Goal: Task Accomplishment & Management: Manage account settings

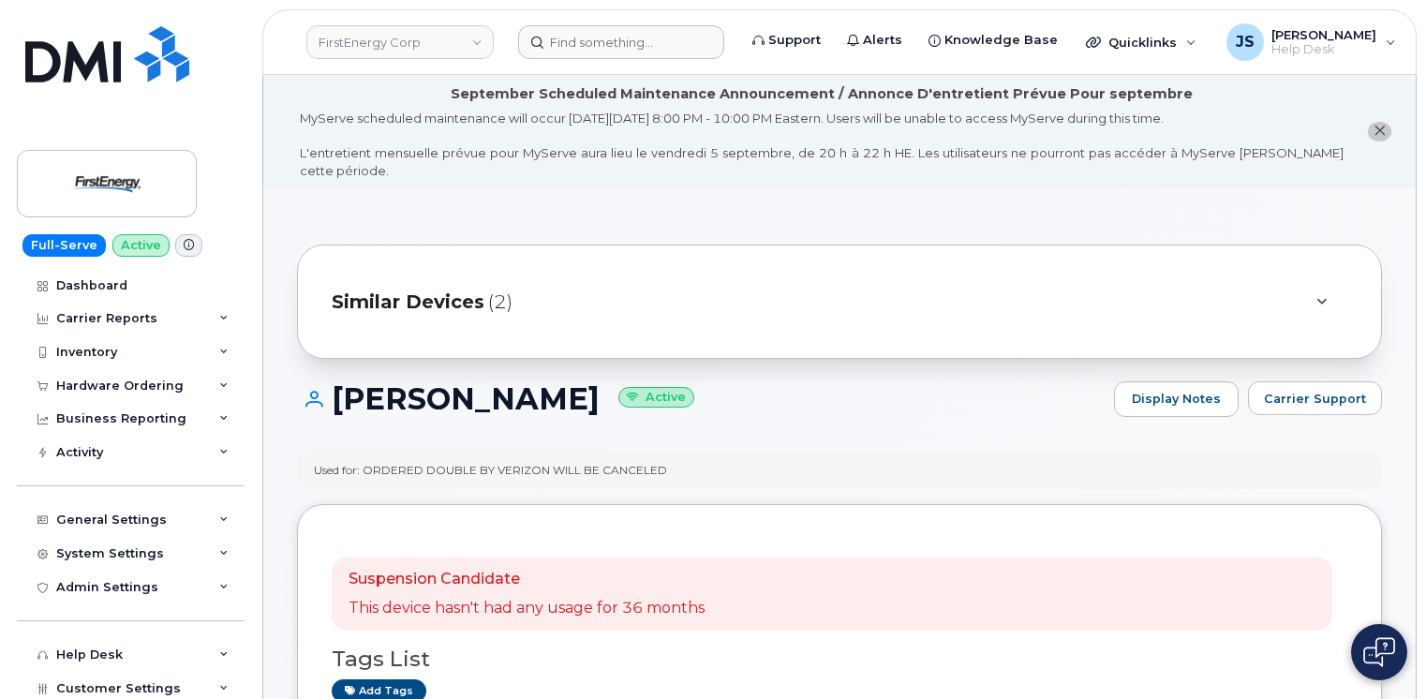
scroll to position [281, 0]
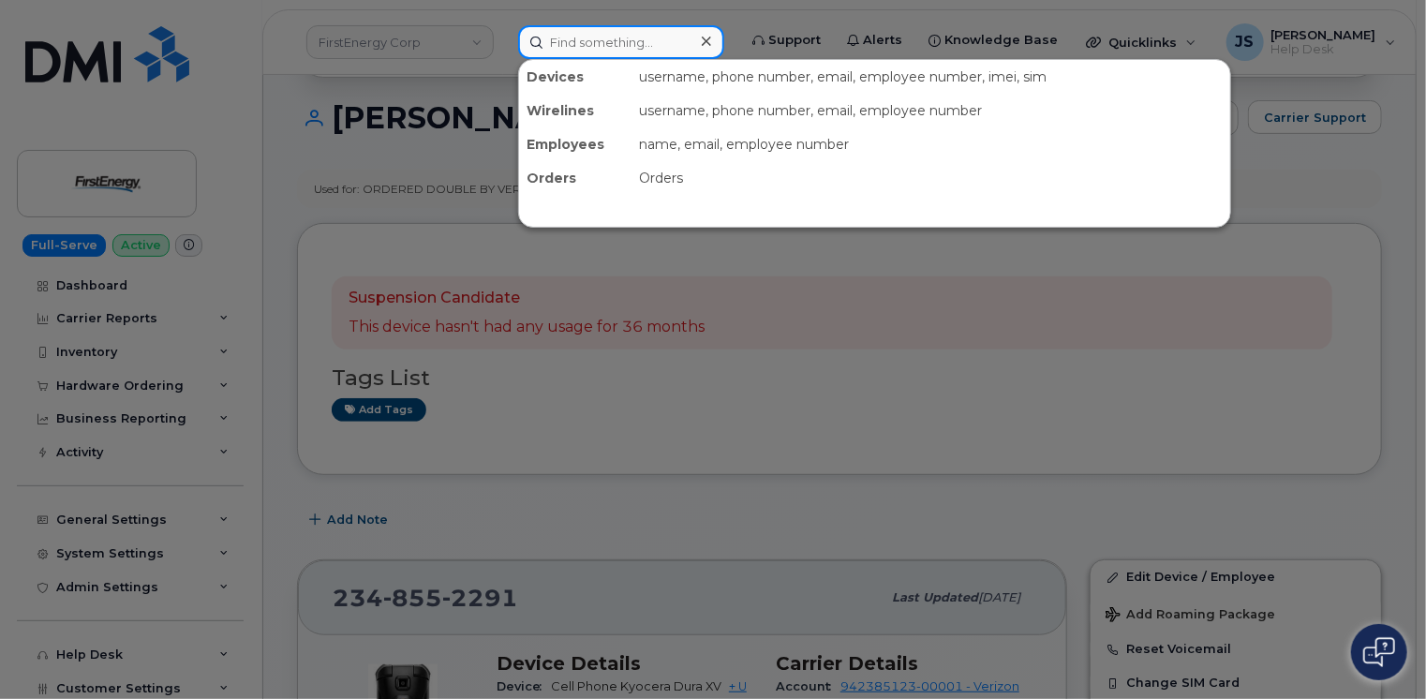
click at [606, 37] on input at bounding box center [621, 42] width 206 height 34
paste input "(330) 612-6987"
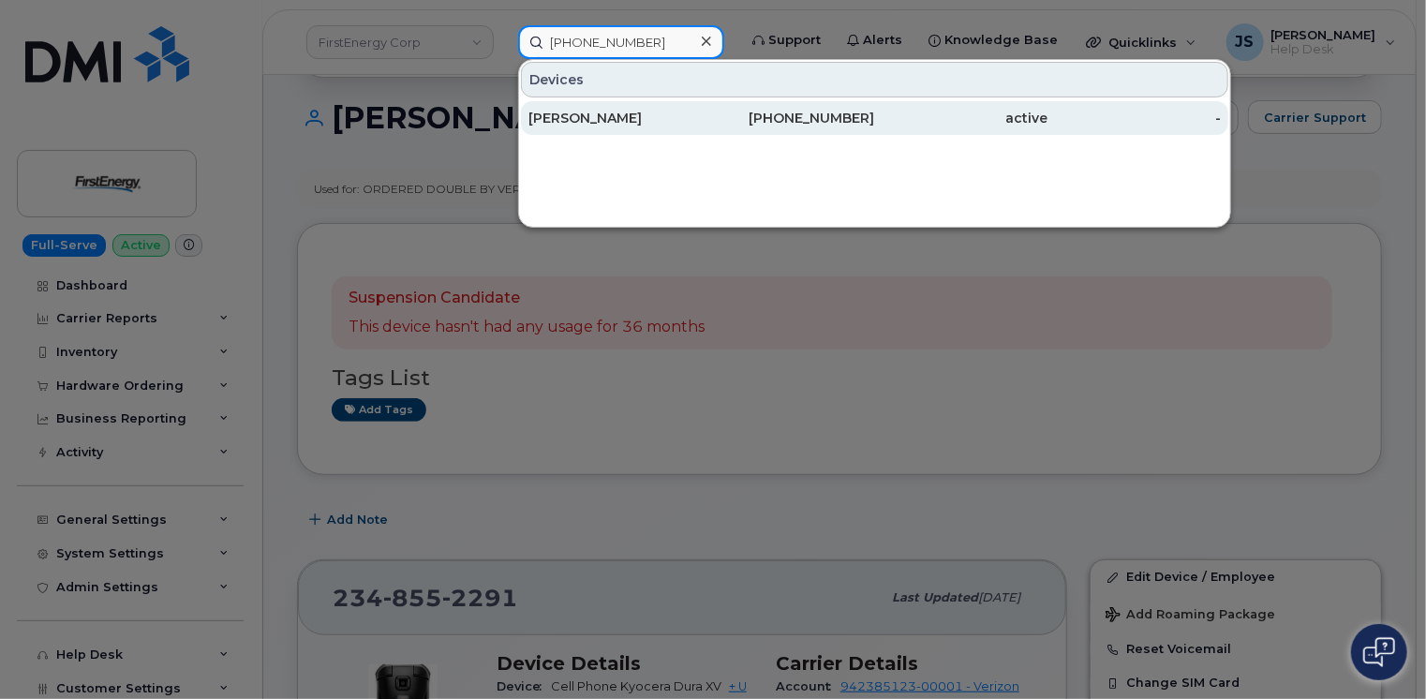
type input "(330) 612-6987"
click at [595, 122] on div "[PERSON_NAME]" at bounding box center [615, 118] width 173 height 19
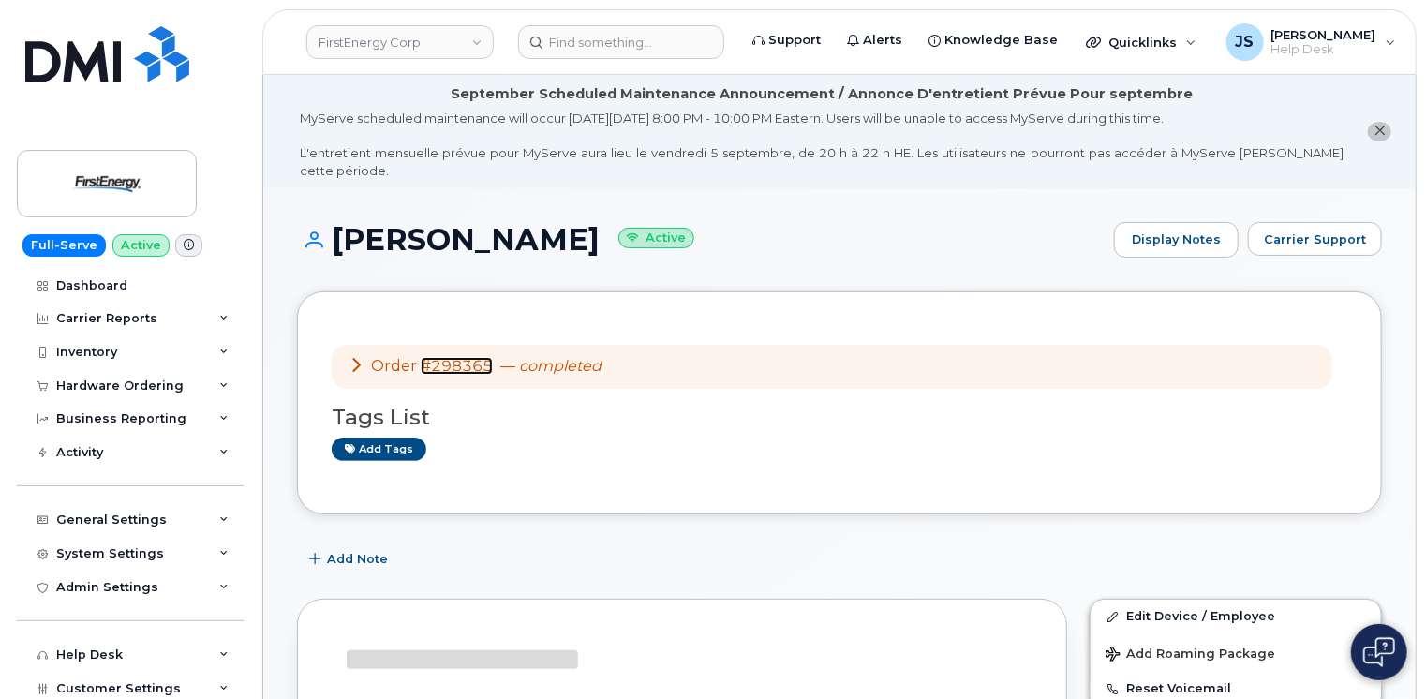
click at [474, 357] on link "#298365" at bounding box center [457, 366] width 72 height 18
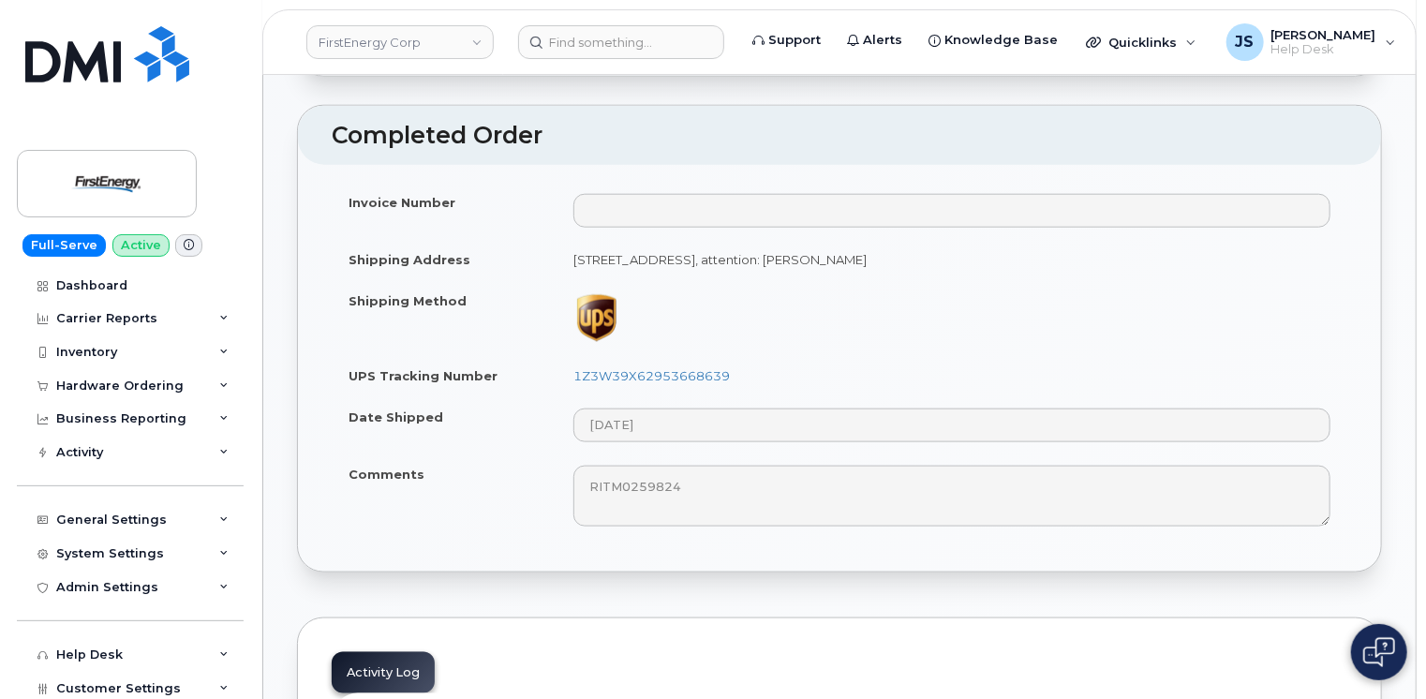
scroll to position [937, 0]
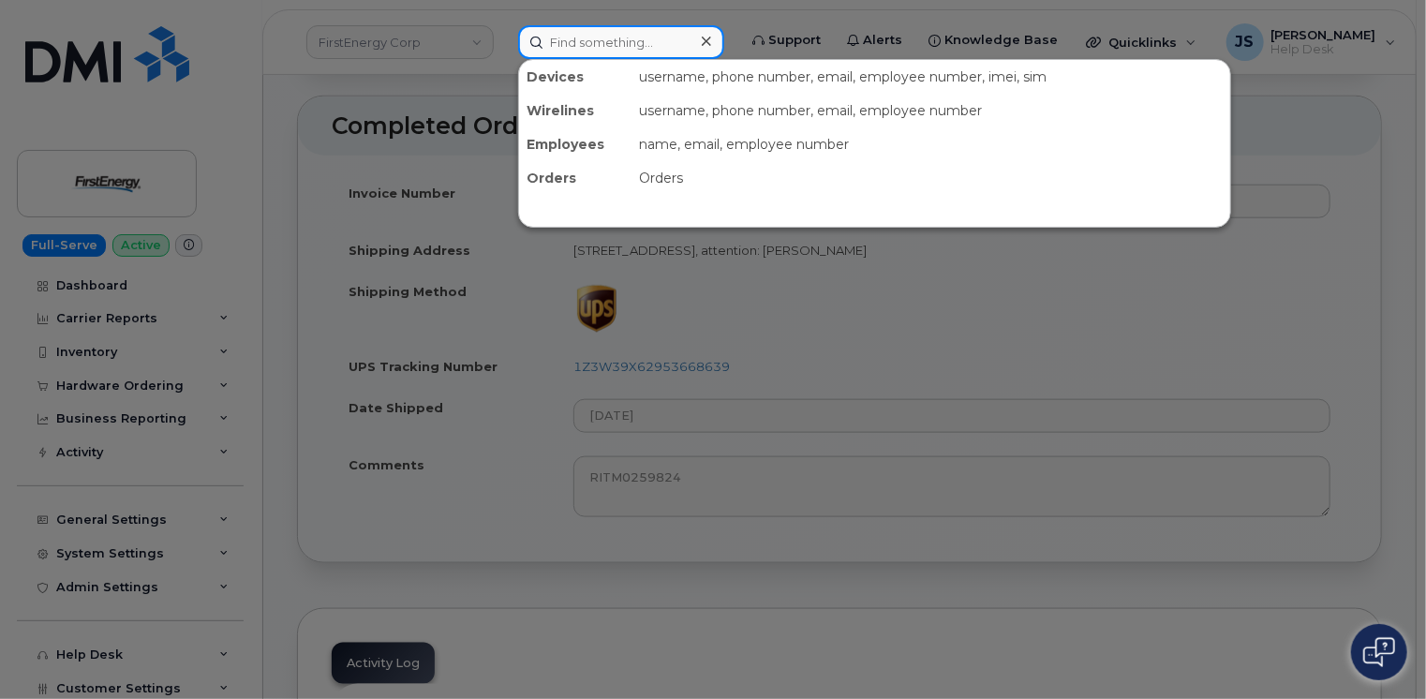
click at [652, 43] on input at bounding box center [621, 42] width 206 height 34
paste input "330-696-1250."
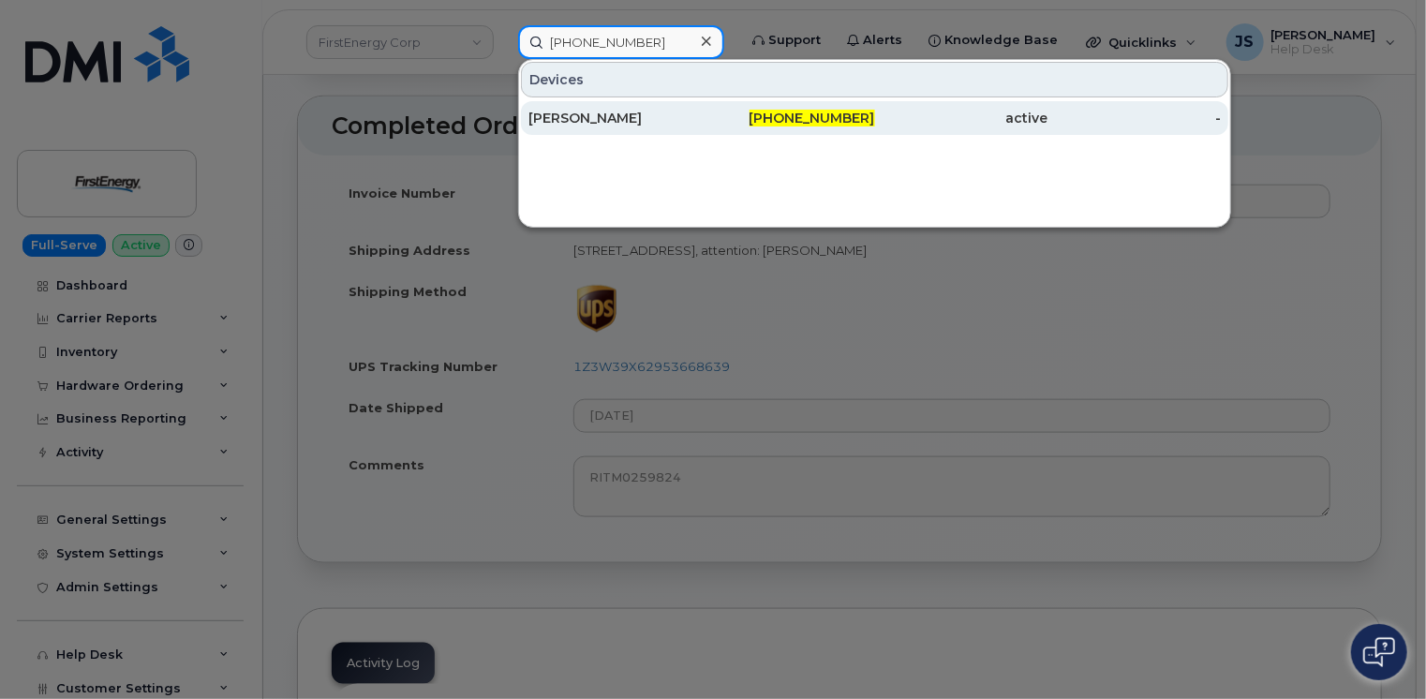
type input "330-696-1250"
click at [622, 114] on div "DAVID SPRENGER" at bounding box center [615, 118] width 173 height 19
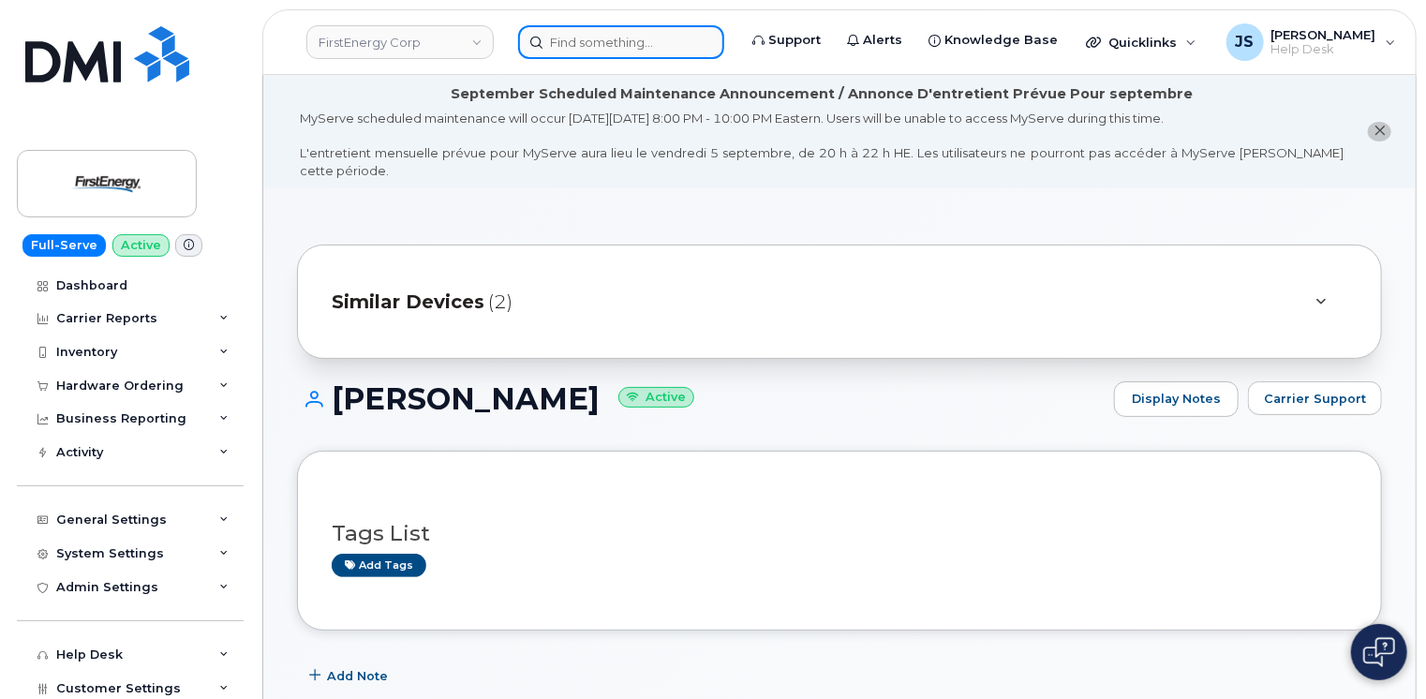
click at [584, 39] on input at bounding box center [621, 42] width 206 height 34
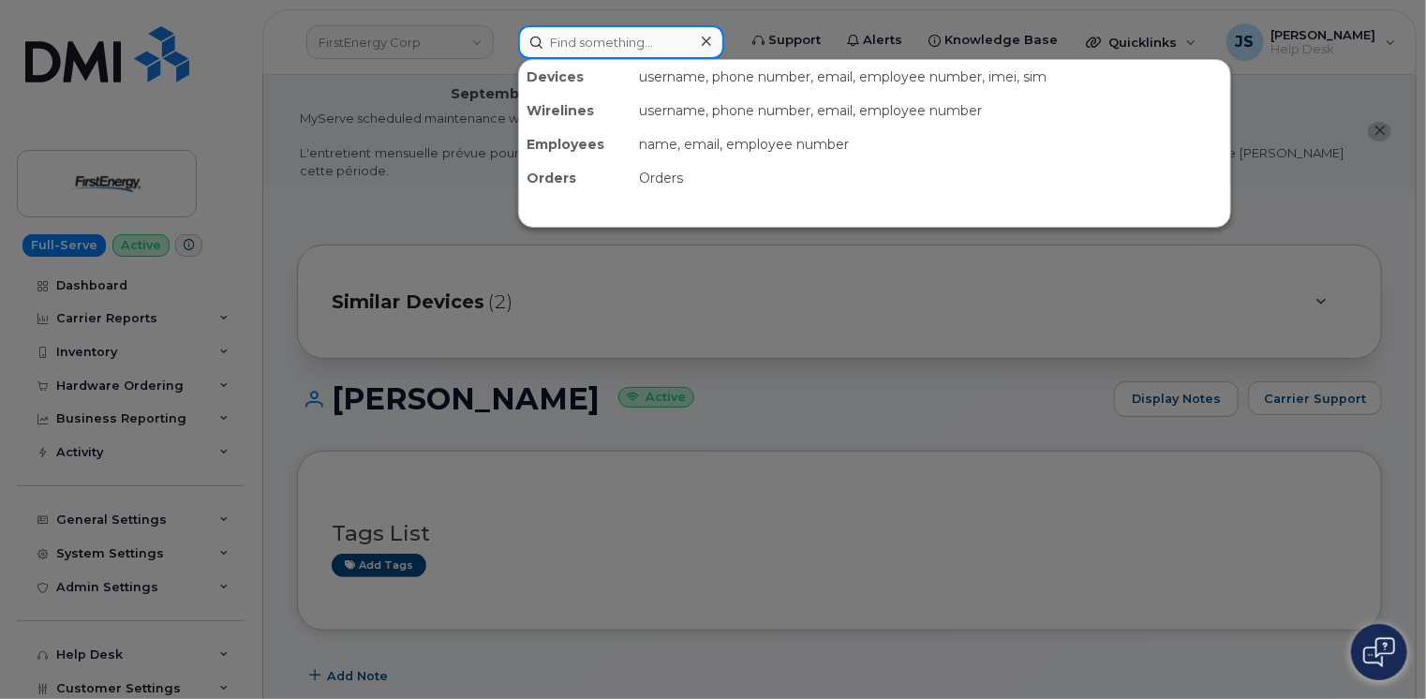
paste input "[PHONE_NUMBER]"
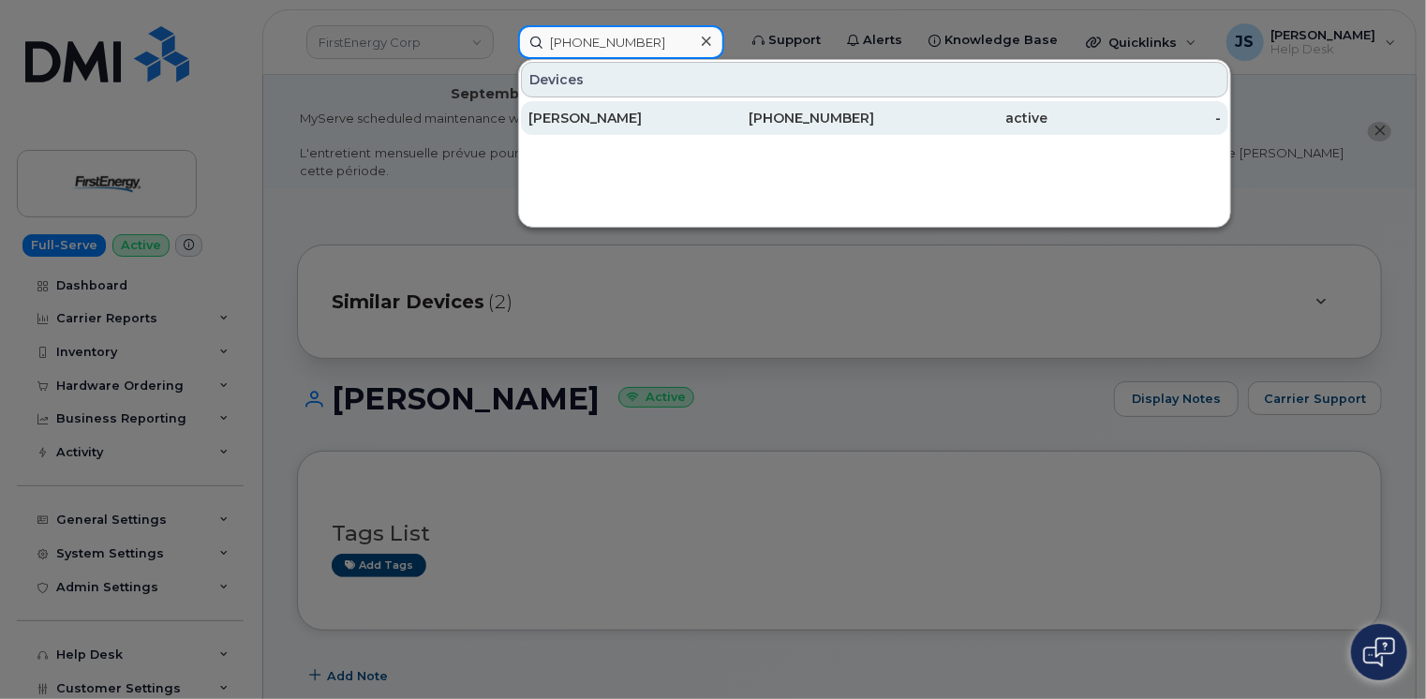
type input "(330) 612-6987"
click at [600, 122] on div "[PERSON_NAME]" at bounding box center [615, 118] width 173 height 19
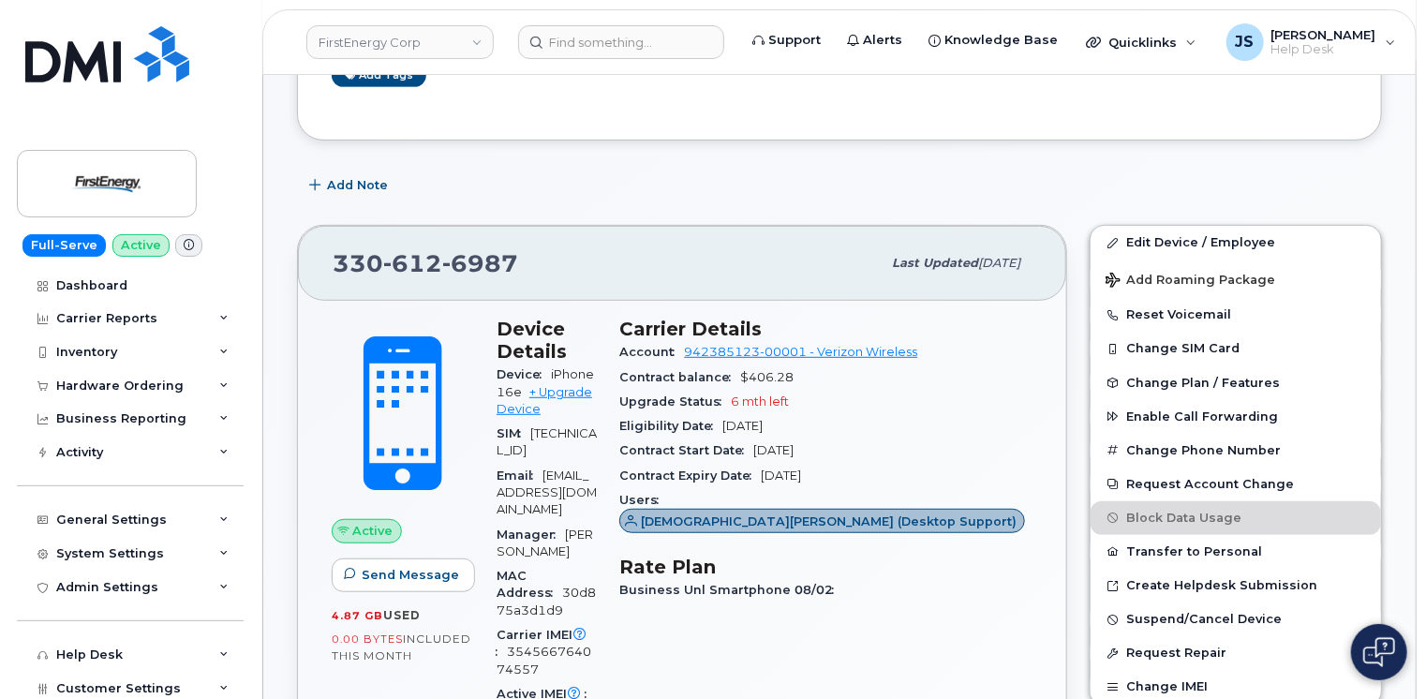
scroll to position [375, 0]
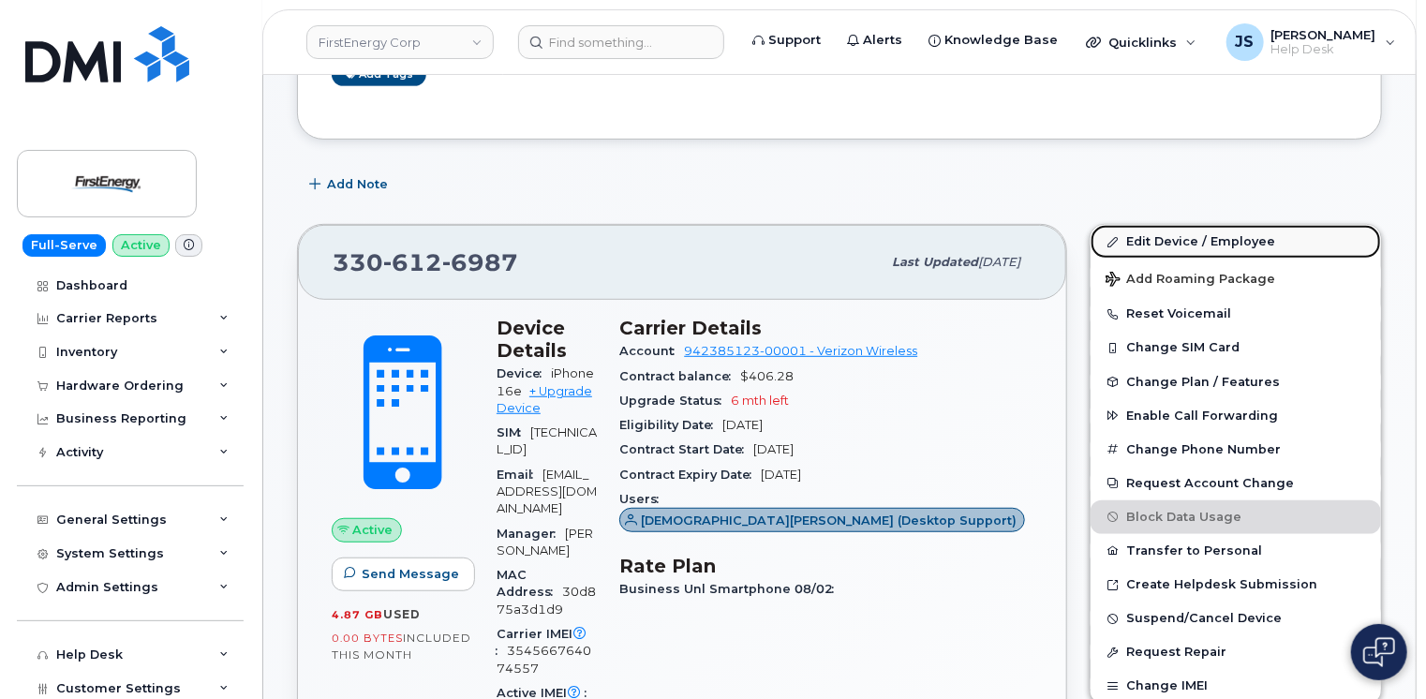
click at [1184, 225] on link "Edit Device / Employee" at bounding box center [1236, 242] width 291 height 34
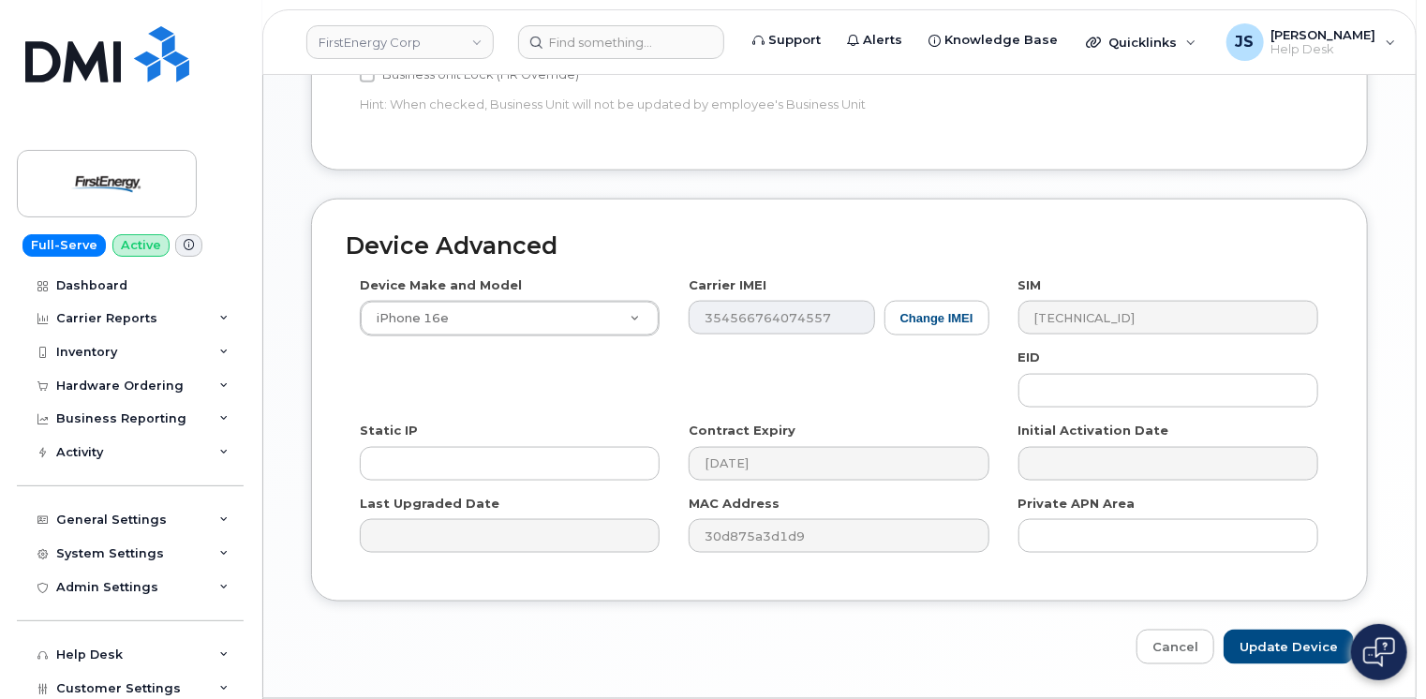
scroll to position [1125, 0]
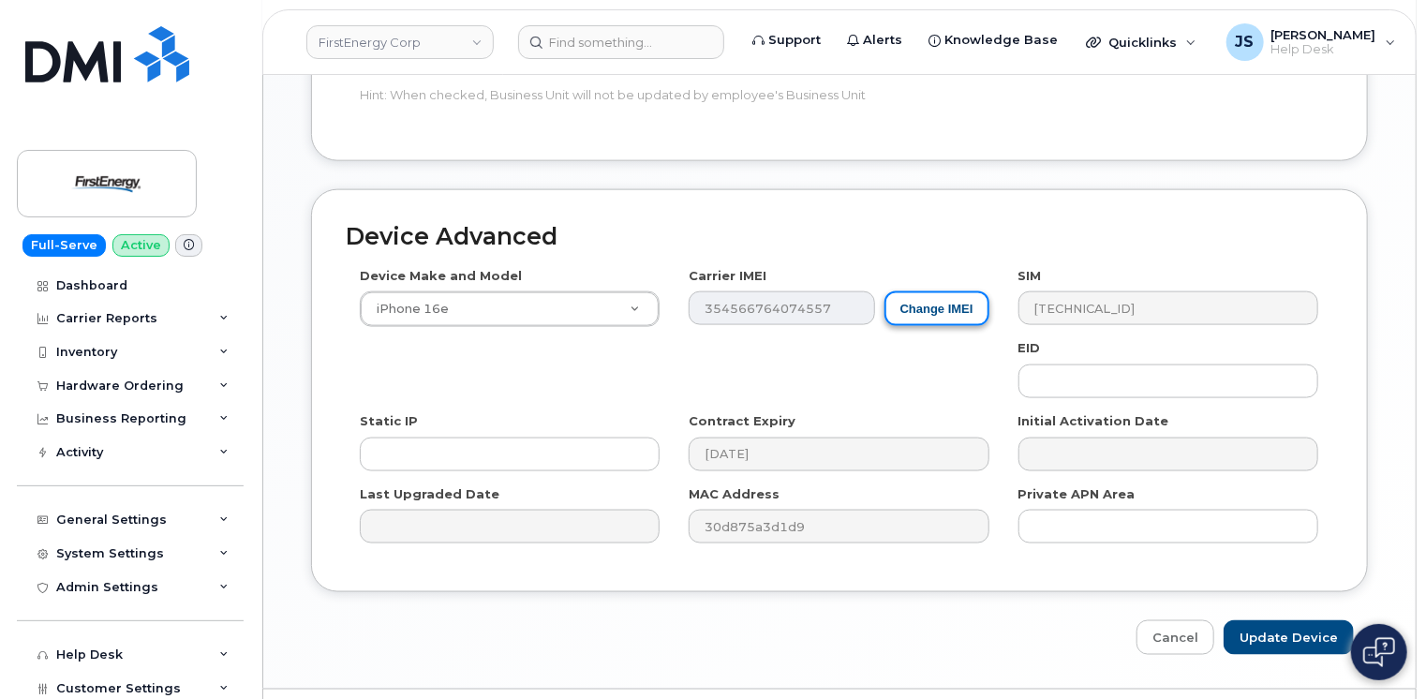
click at [940, 291] on button "Change IMEI" at bounding box center [937, 308] width 105 height 35
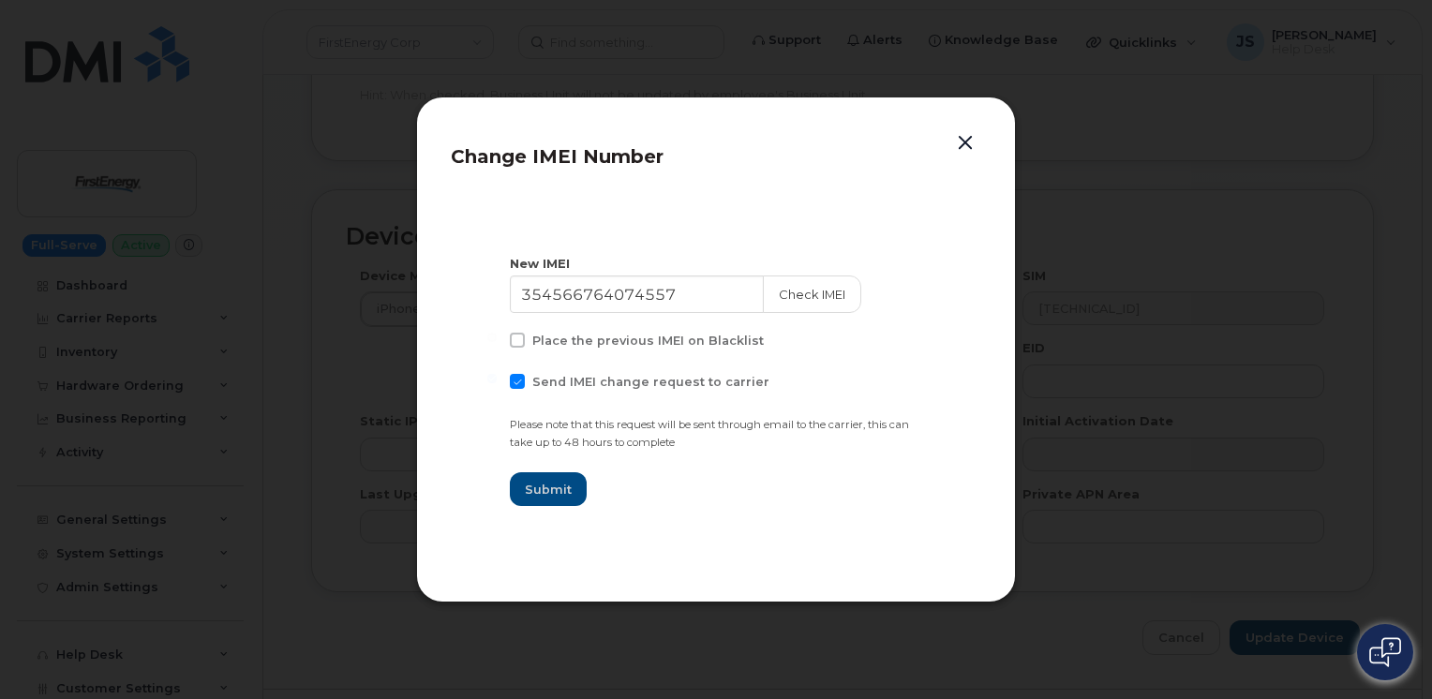
click at [963, 145] on button "button" at bounding box center [965, 143] width 28 height 26
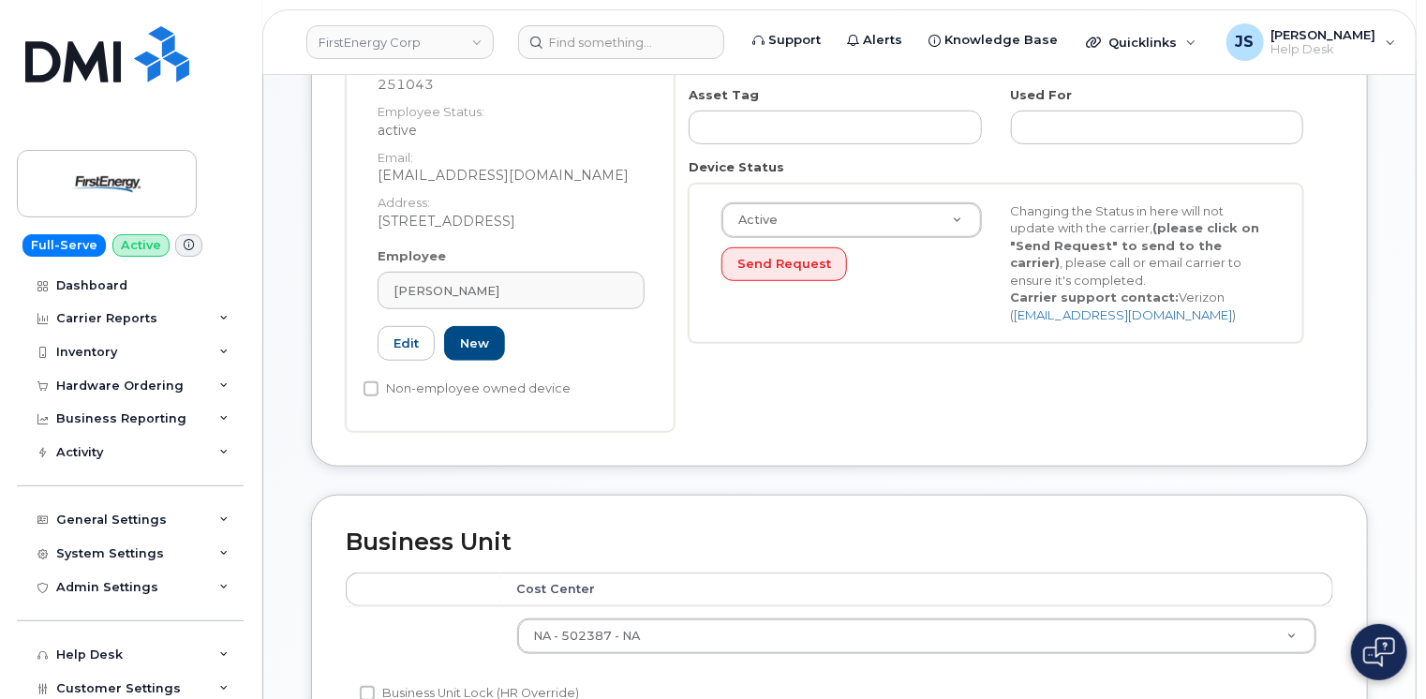
scroll to position [1059, 0]
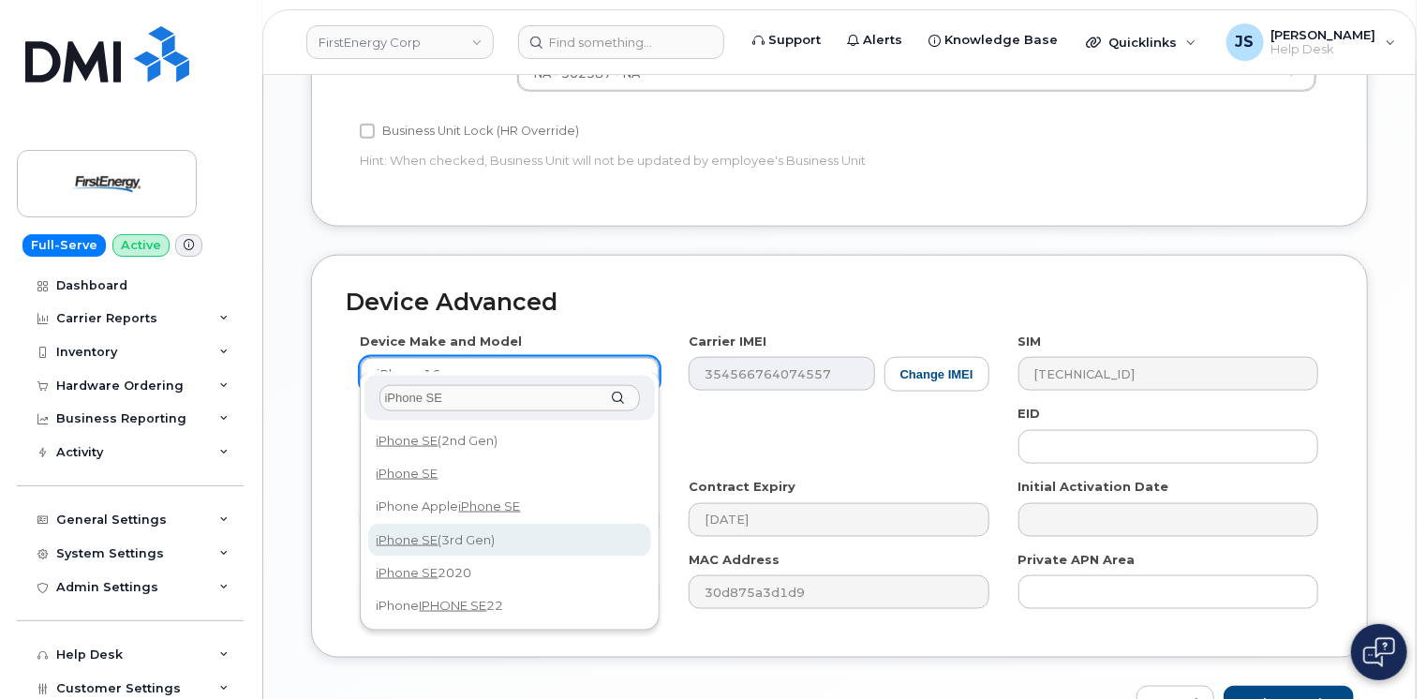
type input "iPhone SE"
select select "2709"
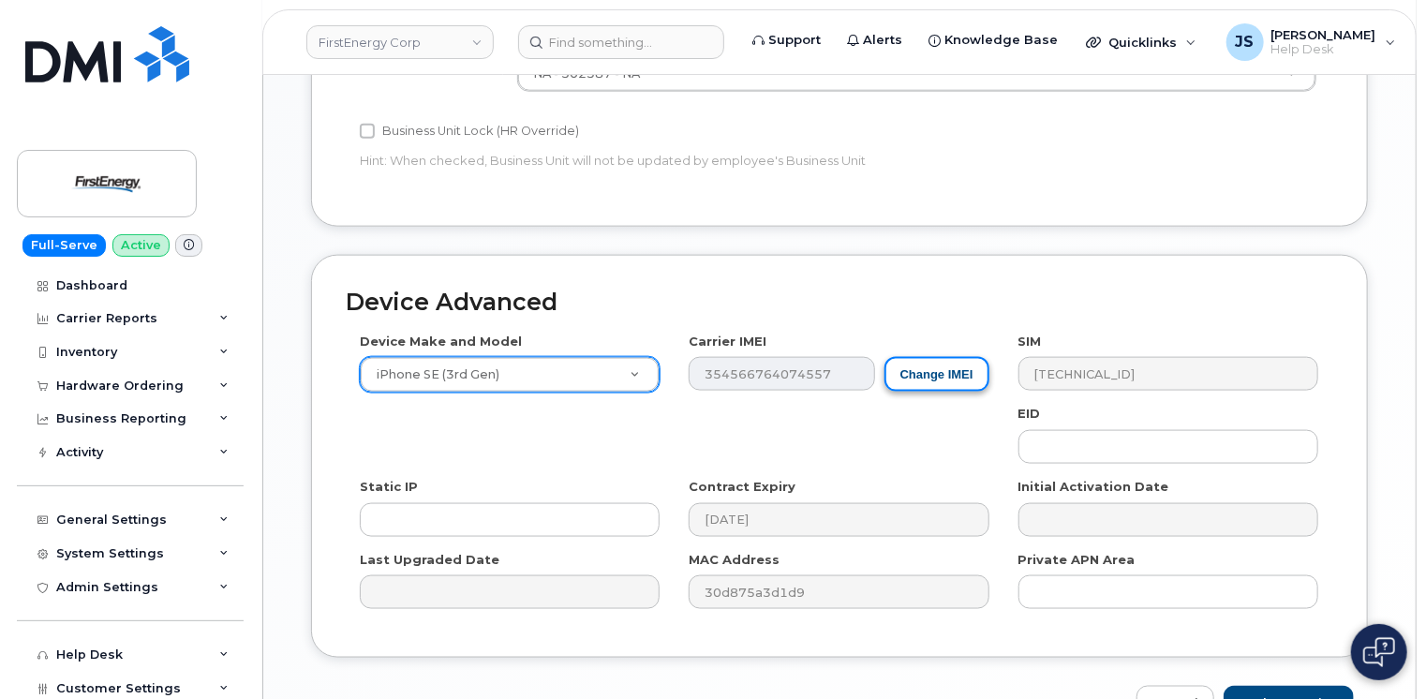
click at [942, 357] on button "Change IMEI" at bounding box center [937, 374] width 105 height 35
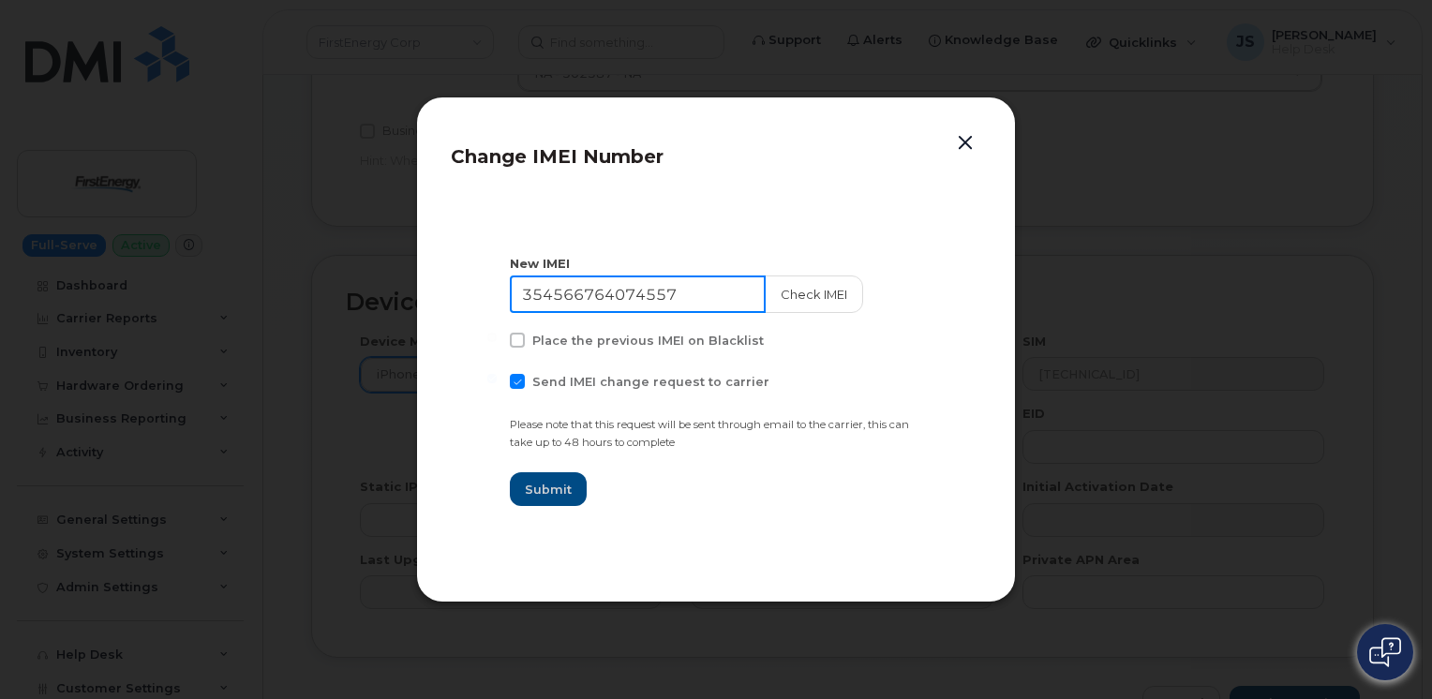
click at [585, 295] on input "354566764074557" at bounding box center [638, 294] width 256 height 37
paste input "2787901338885"
type input "352787901338885"
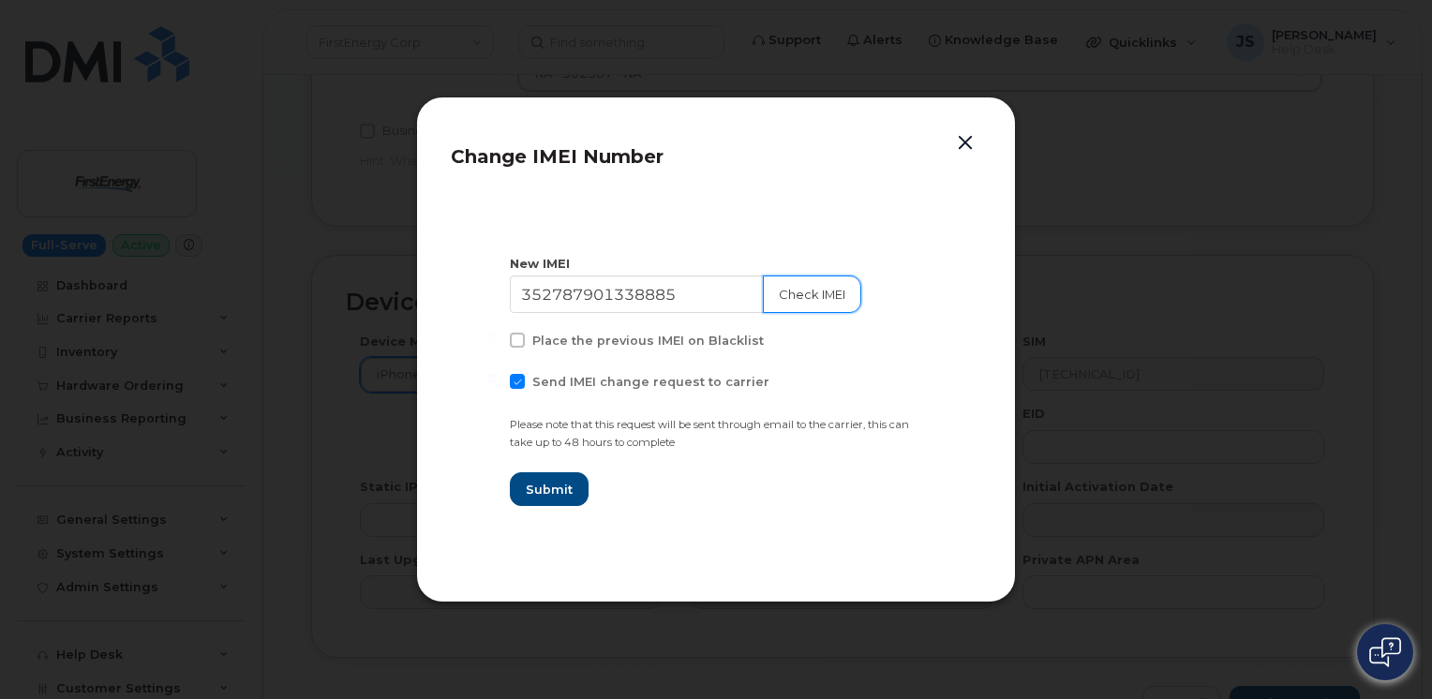
click at [802, 288] on button "Check IMEI" at bounding box center [812, 294] width 98 height 37
click at [514, 377] on span at bounding box center [517, 381] width 15 height 15
click at [497, 377] on input "Send IMEI change request to carrier" at bounding box center [491, 378] width 9 height 9
checkbox input "false"
click at [535, 493] on span "Submit" at bounding box center [548, 490] width 47 height 18
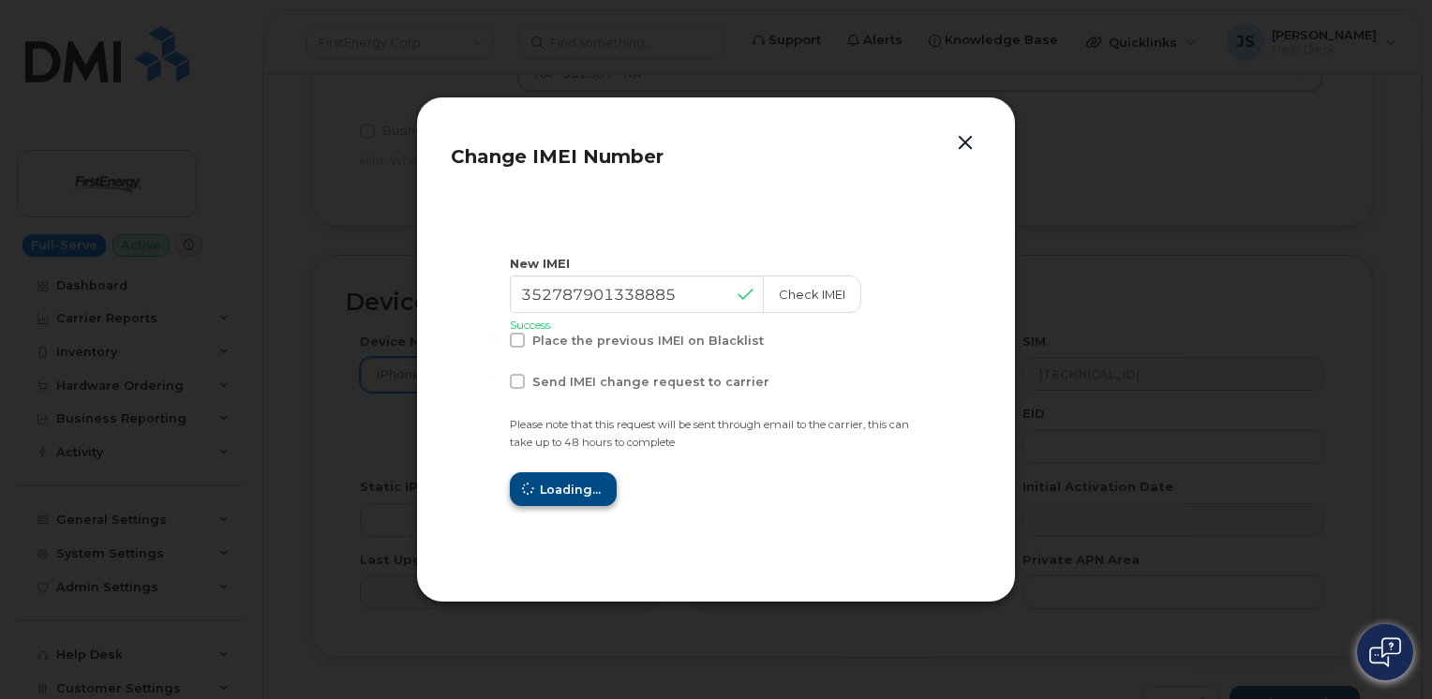
type input "352787901338885"
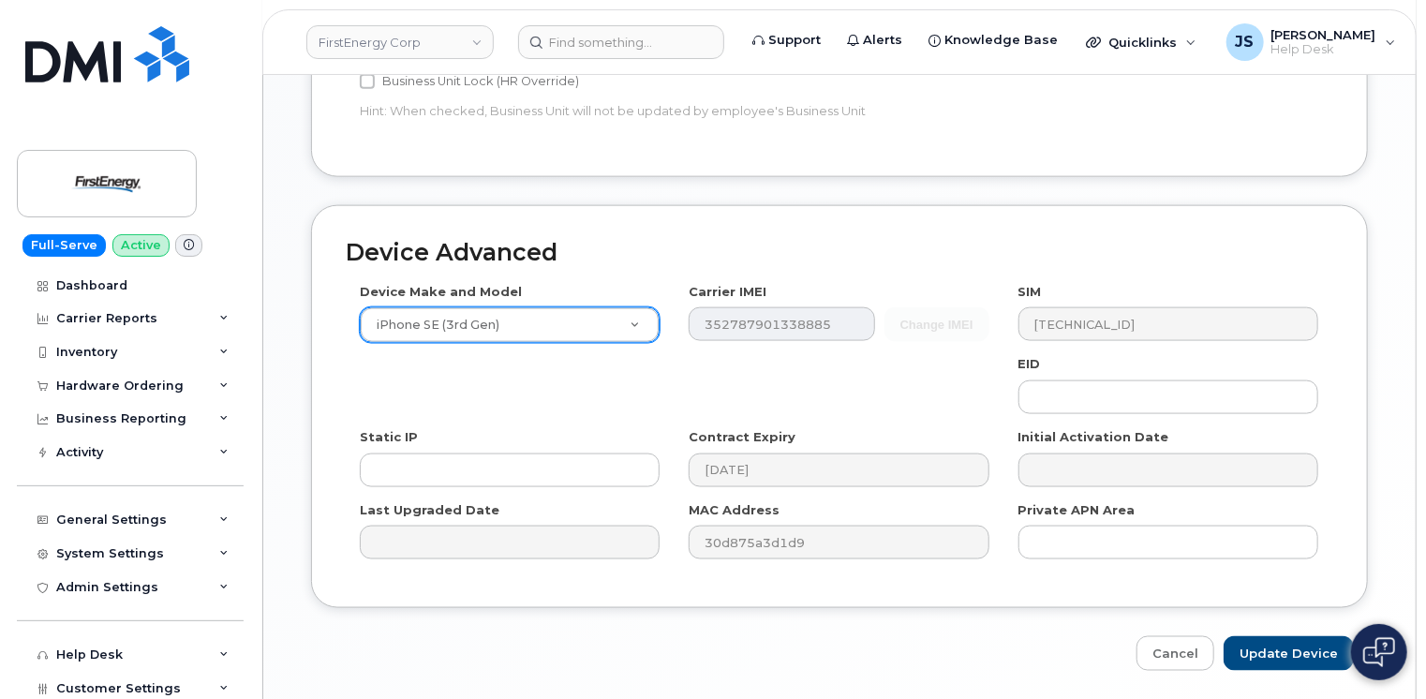
scroll to position [1153, 0]
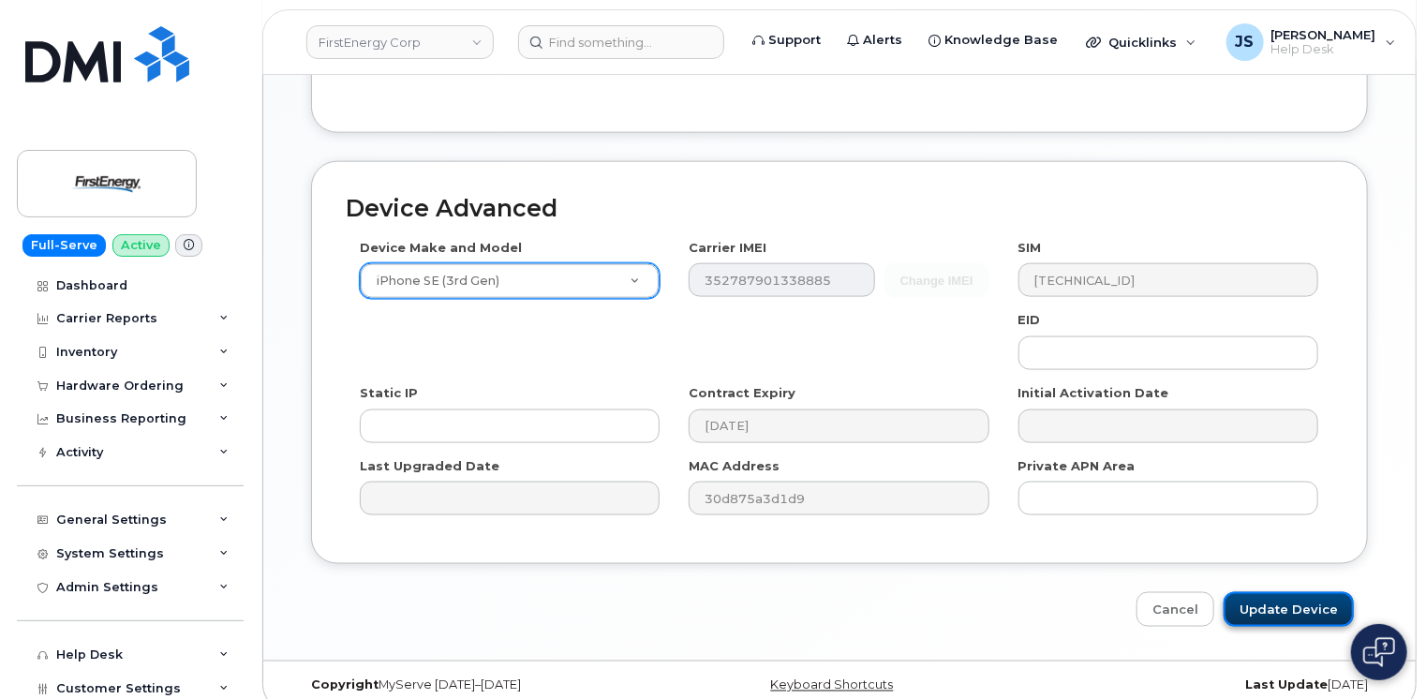
click at [1311, 592] on input "Update Device" at bounding box center [1289, 609] width 130 height 35
type input "Saving..."
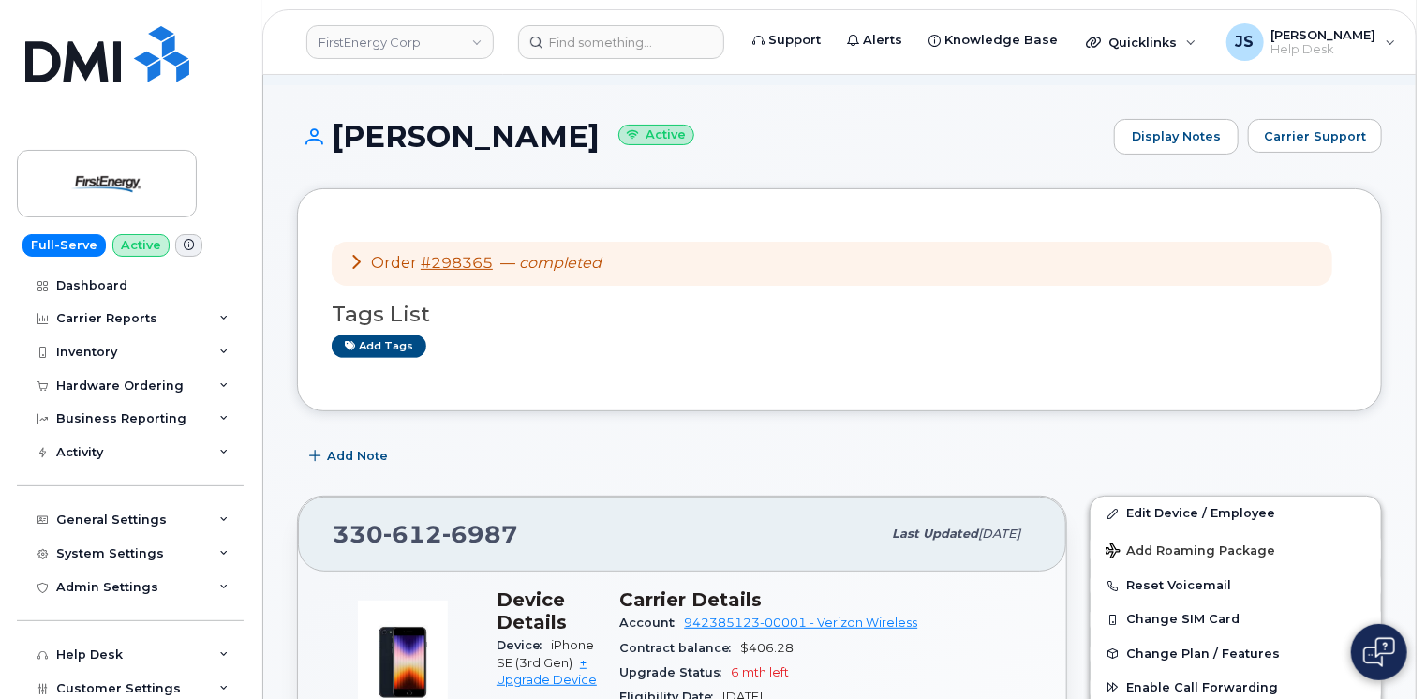
scroll to position [94, 0]
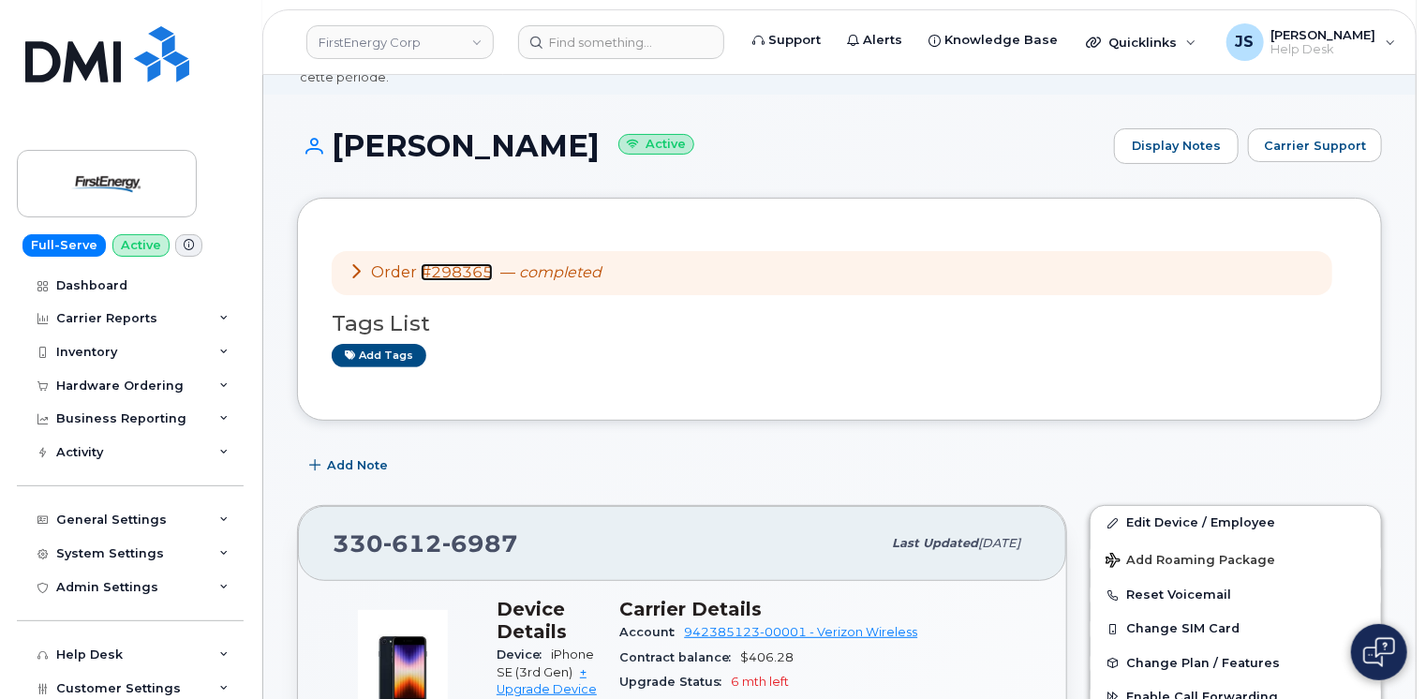
click at [469, 263] on link "#298365" at bounding box center [457, 272] width 72 height 18
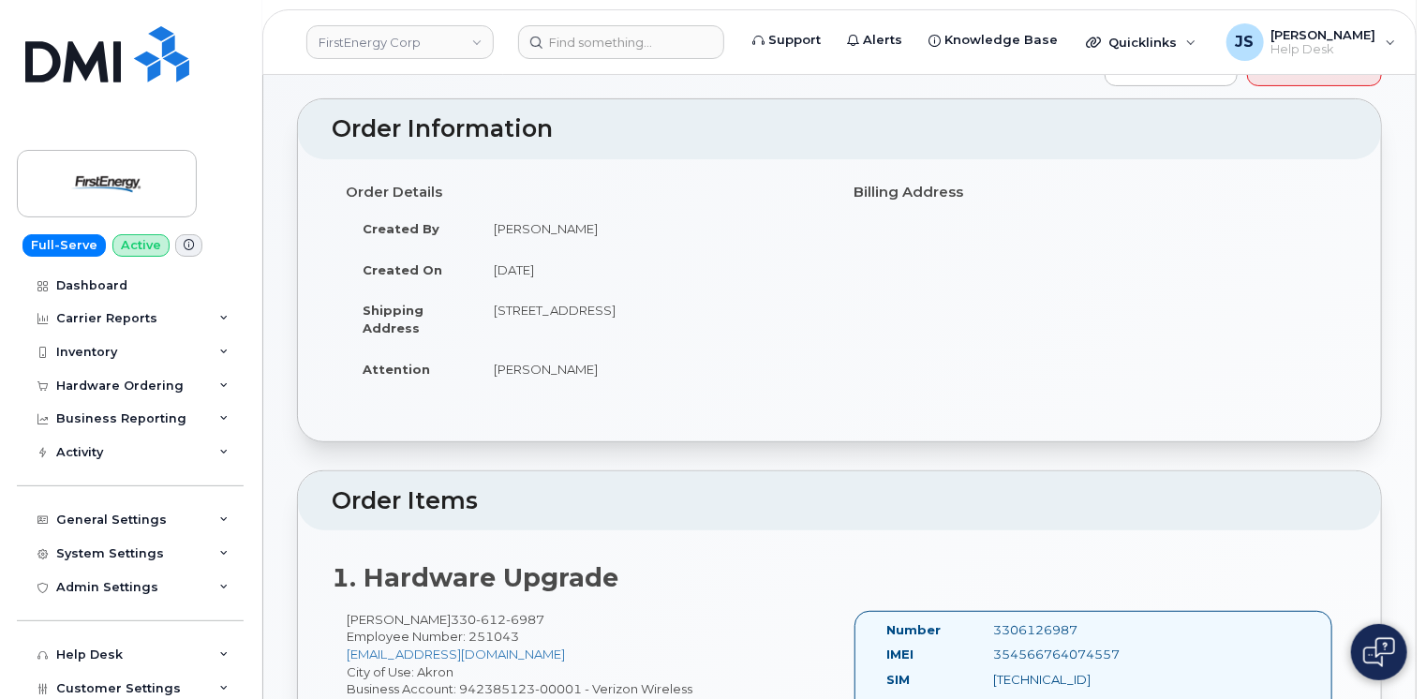
scroll to position [187, 0]
click at [521, 293] on td "[STREET_ADDRESS]" at bounding box center [651, 318] width 349 height 58
copy tbody "[STREET_ADDRESS]"
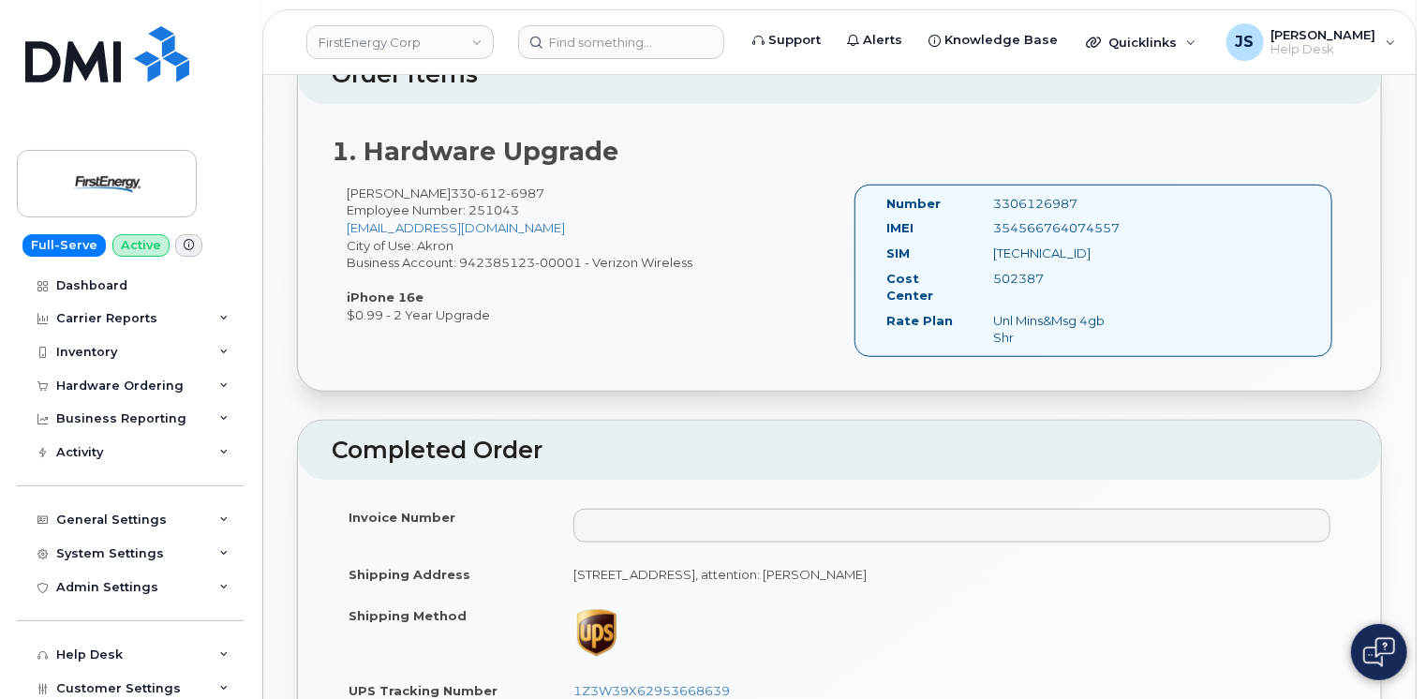
scroll to position [656, 0]
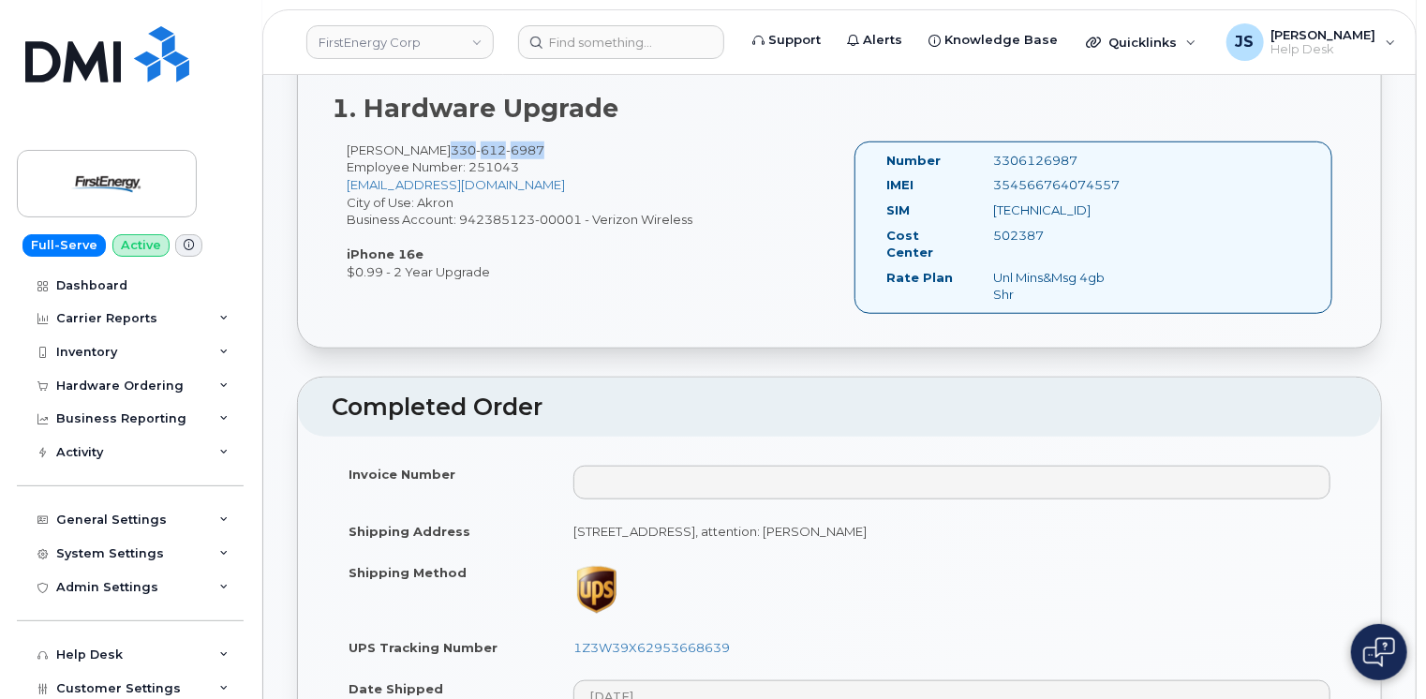
drag, startPoint x: 544, startPoint y: 128, endPoint x: 448, endPoint y: 134, distance: 95.8
click at [448, 142] on div "[PERSON_NAME] [PHONE_NUMBER] Employee Number: 251043 [EMAIL_ADDRESS][DOMAIN_NAM…" at bounding box center [586, 212] width 508 height 140
copy span "[PHONE_NUMBER]"
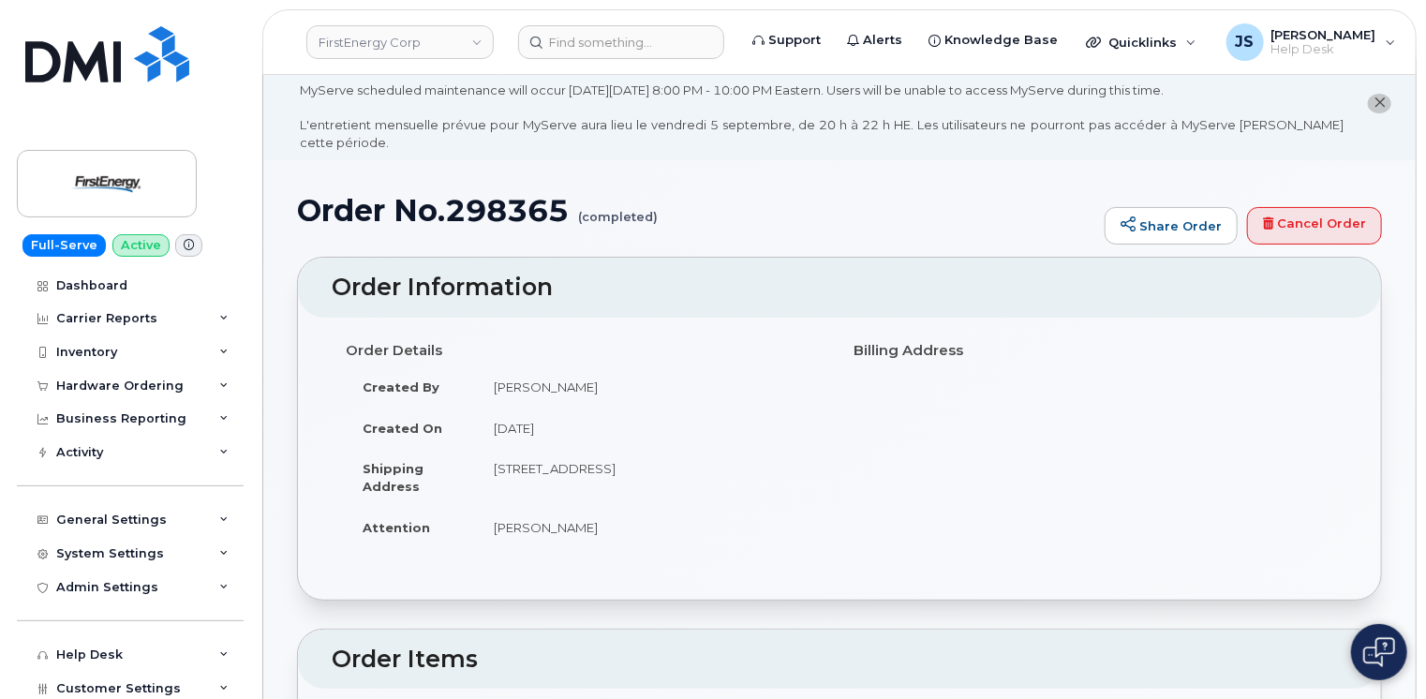
scroll to position [0, 0]
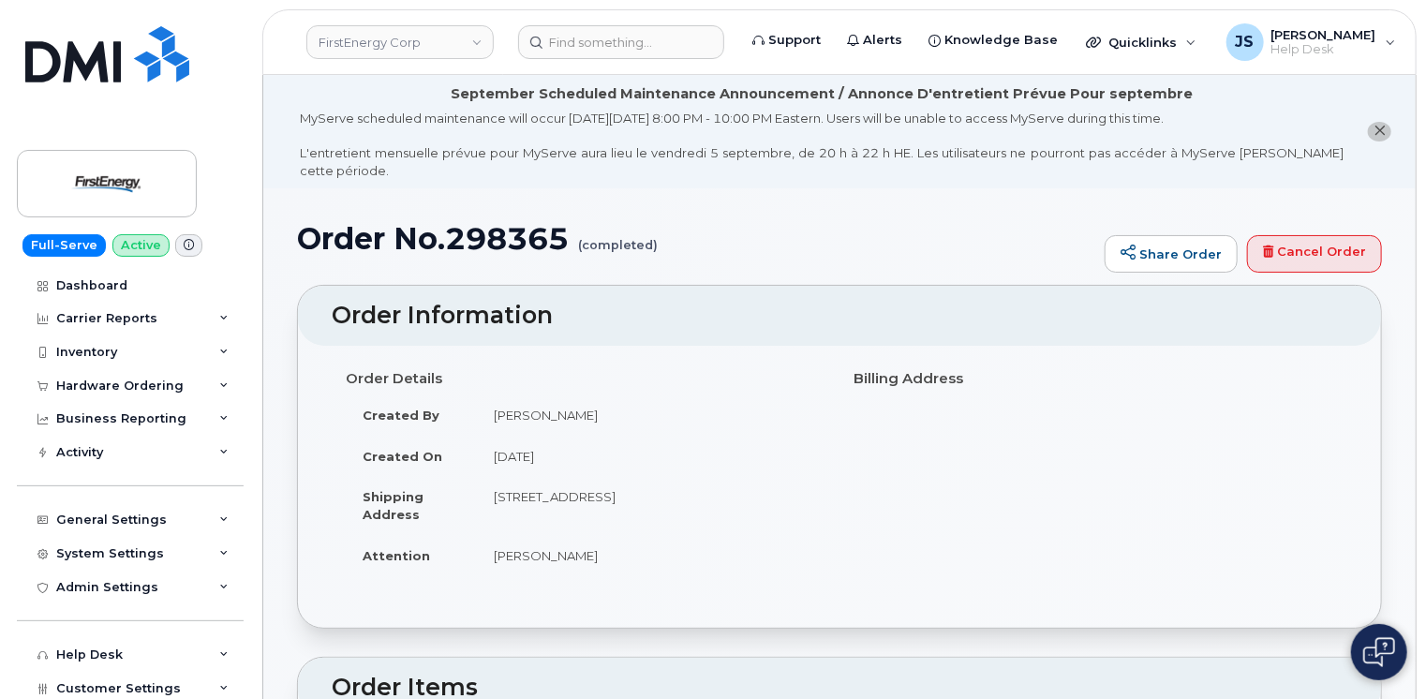
drag, startPoint x: 494, startPoint y: 476, endPoint x: 629, endPoint y: 492, distance: 135.9
click at [629, 492] on td "[STREET_ADDRESS]" at bounding box center [651, 505] width 349 height 58
copy td "[STREET_ADDRESS]"
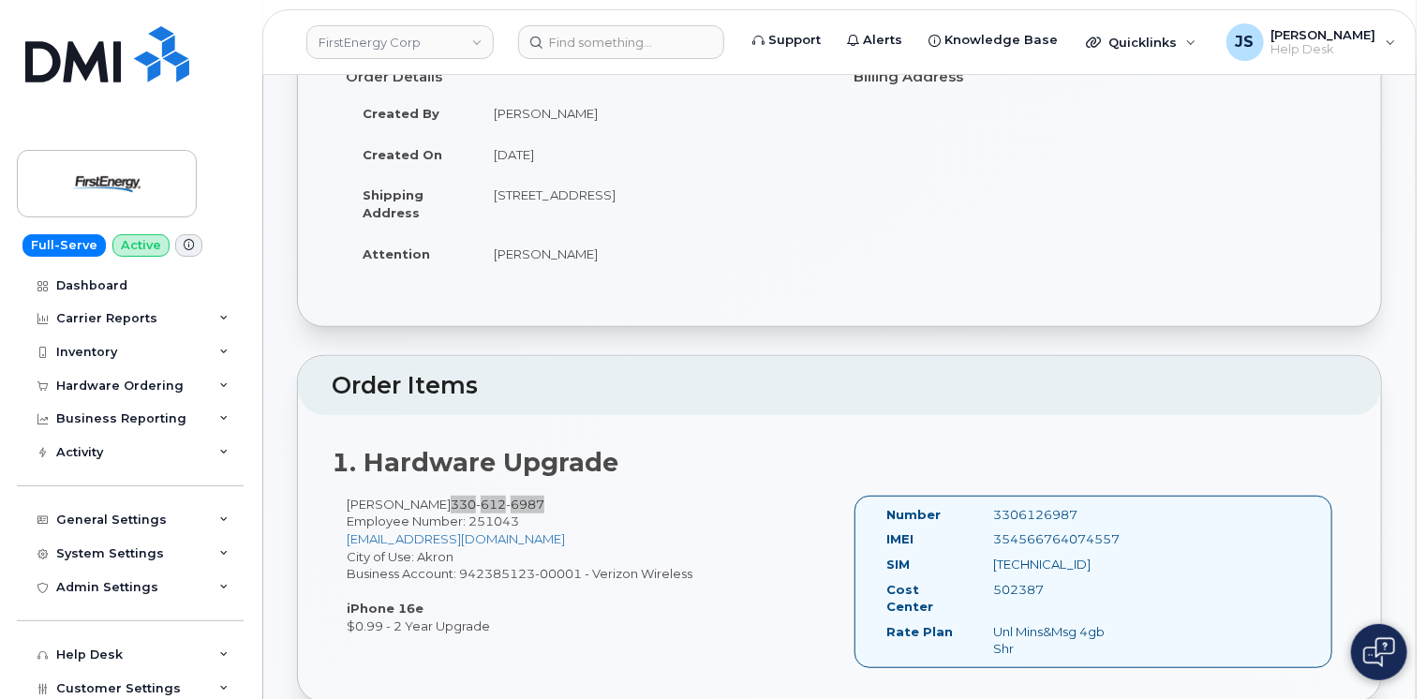
scroll to position [187, 0]
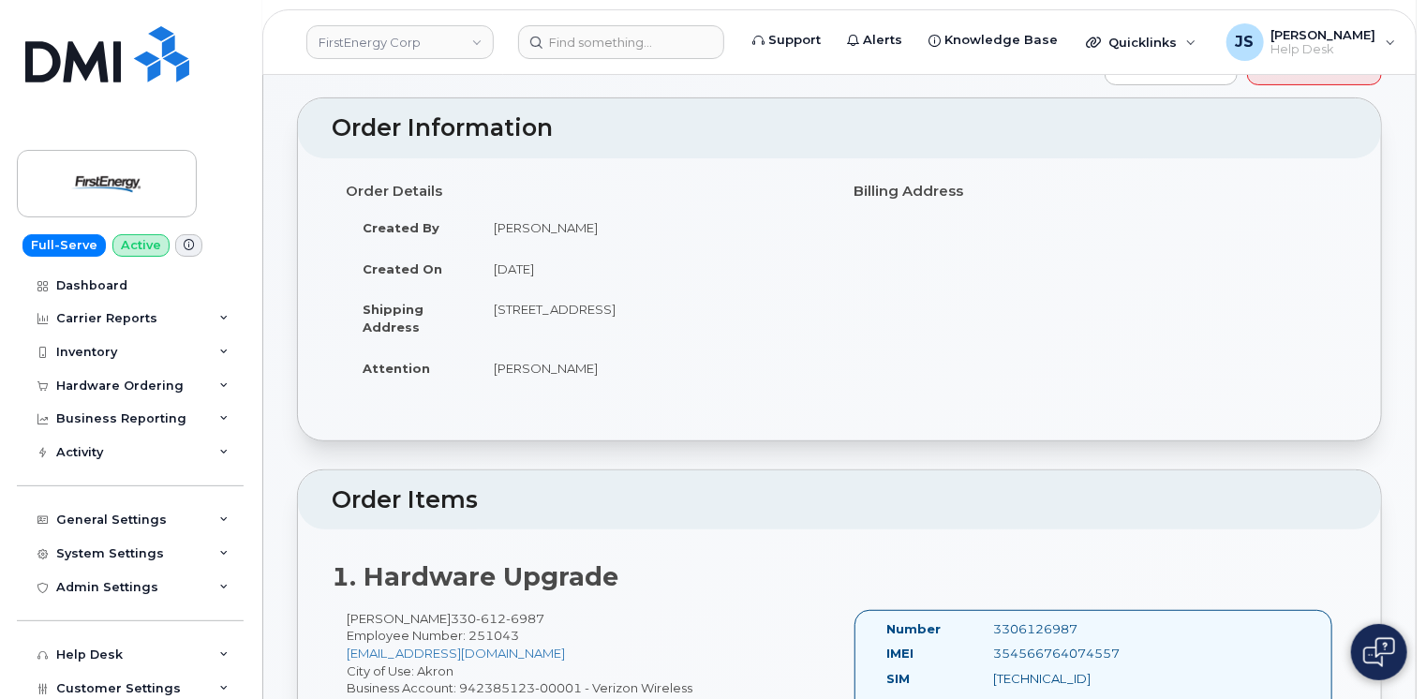
click at [531, 353] on td "[PERSON_NAME]" at bounding box center [651, 368] width 349 height 41
copy div "[PERSON_NAME]"
